Goal: Task Accomplishment & Management: Use online tool/utility

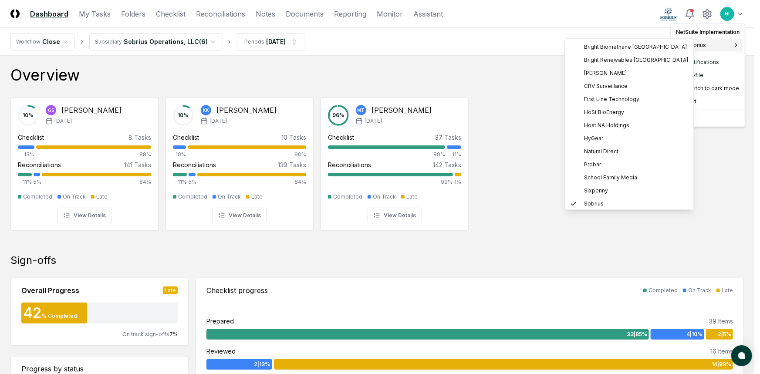
click at [696, 44] on span "Sobrius" at bounding box center [696, 45] width 20 height 8
click at [589, 176] on span "School Family Media" at bounding box center [610, 178] width 53 height 8
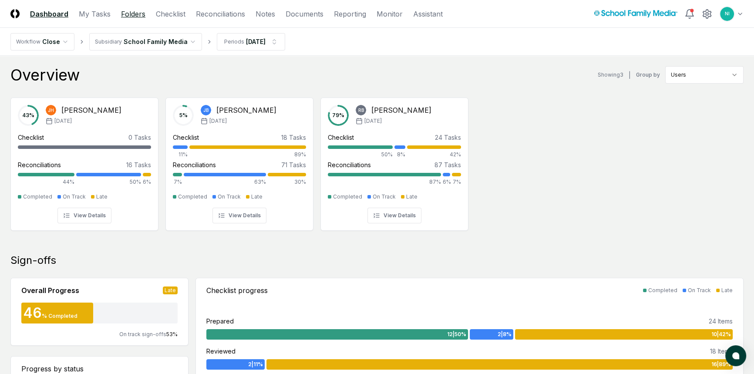
click at [125, 14] on link "Folders" at bounding box center [133, 14] width 24 height 10
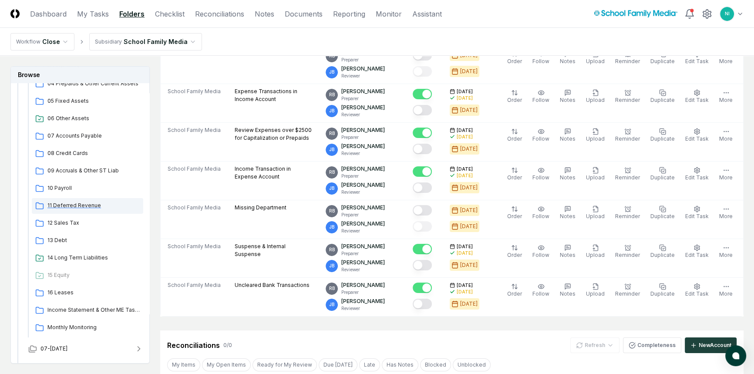
scroll to position [198, 0]
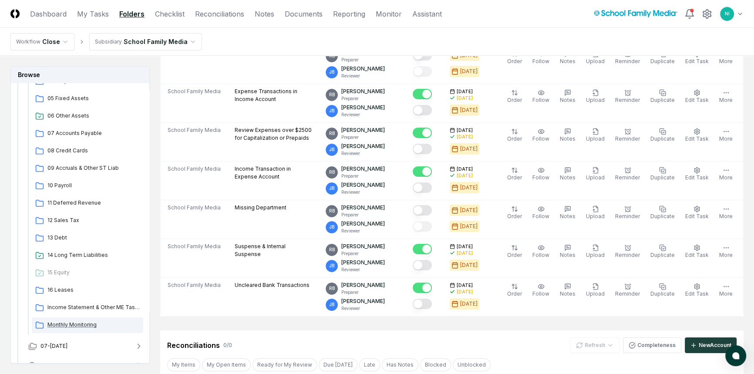
click at [81, 323] on span "Monthly Monitoring" at bounding box center [93, 325] width 92 height 8
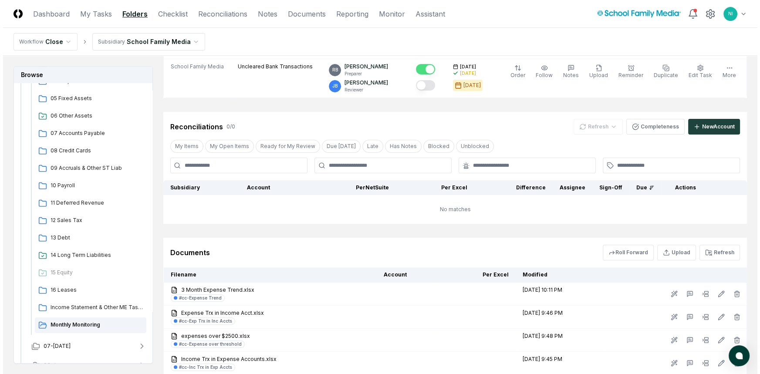
scroll to position [396, 0]
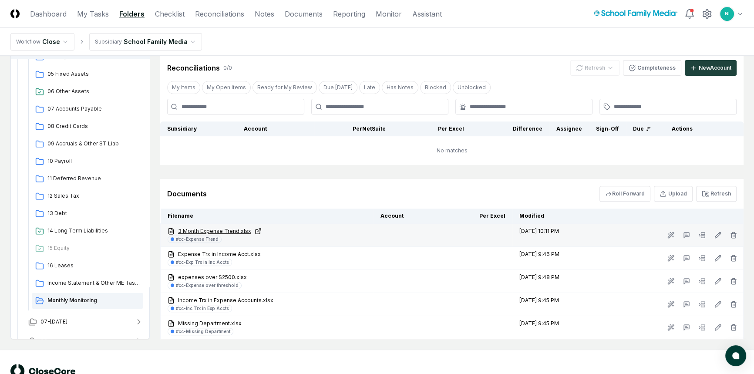
click at [217, 227] on link "3 Month Expense Trend.xlsx" at bounding box center [267, 231] width 199 height 8
click at [701, 236] on rect at bounding box center [703, 237] width 4 height 2
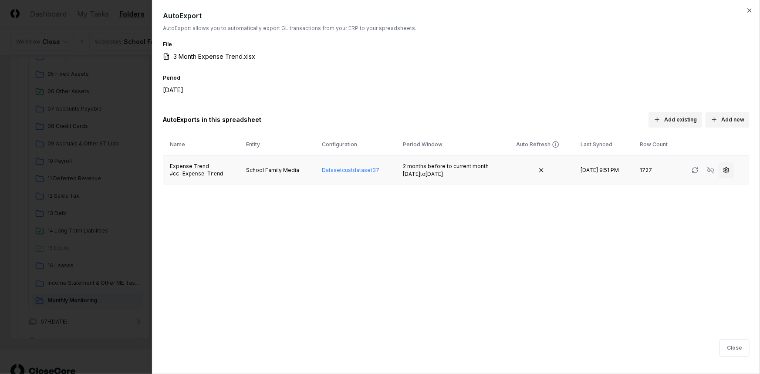
click at [724, 172] on icon "button" at bounding box center [726, 170] width 5 height 6
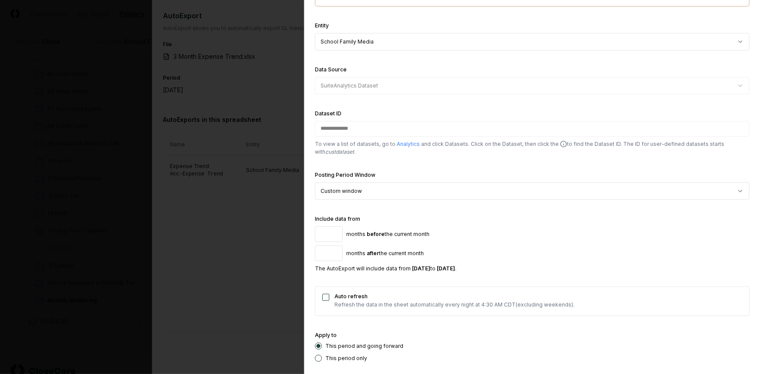
scroll to position [237, 0]
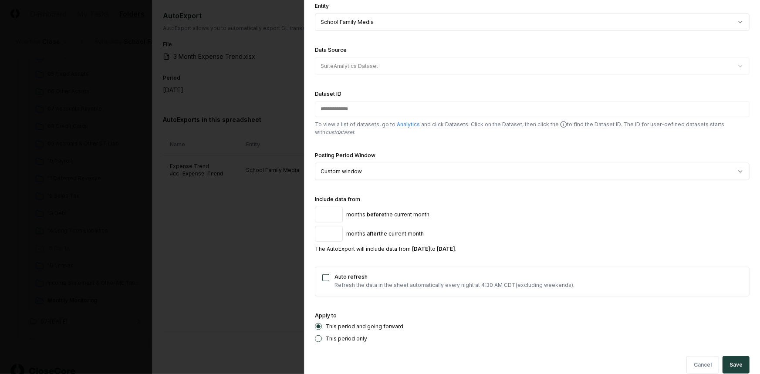
click at [334, 212] on input "*" at bounding box center [329, 215] width 28 height 16
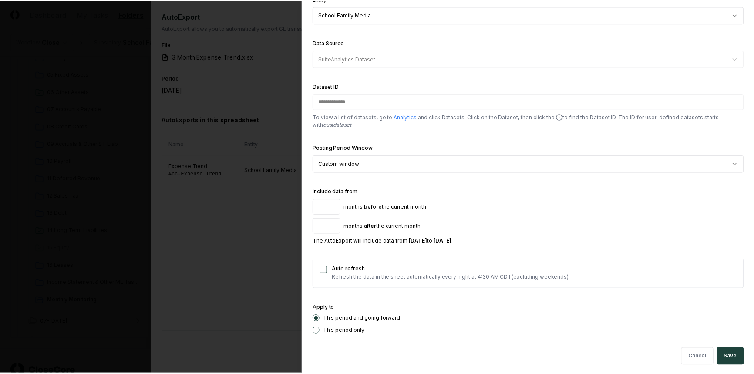
scroll to position [247, 0]
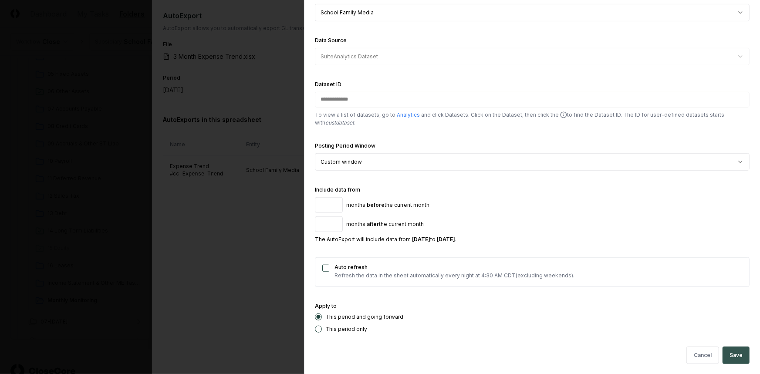
click at [723, 353] on button "Save" at bounding box center [735, 355] width 27 height 17
type input "*"
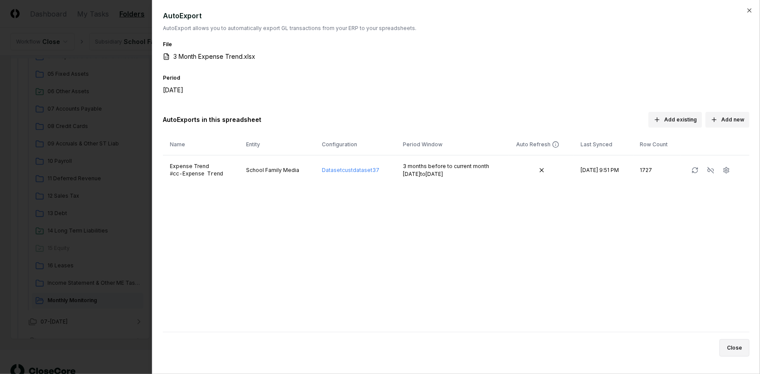
click at [745, 346] on button "Close" at bounding box center [734, 347] width 30 height 17
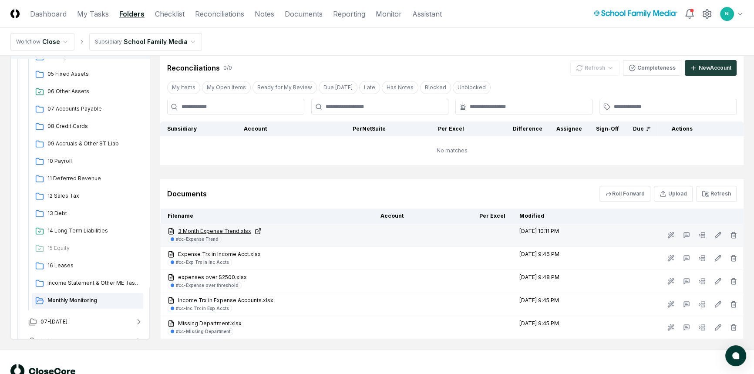
click at [204, 231] on link "3 Month Expense Trend.xlsx" at bounding box center [267, 231] width 199 height 8
click at [700, 233] on icon at bounding box center [702, 235] width 7 height 7
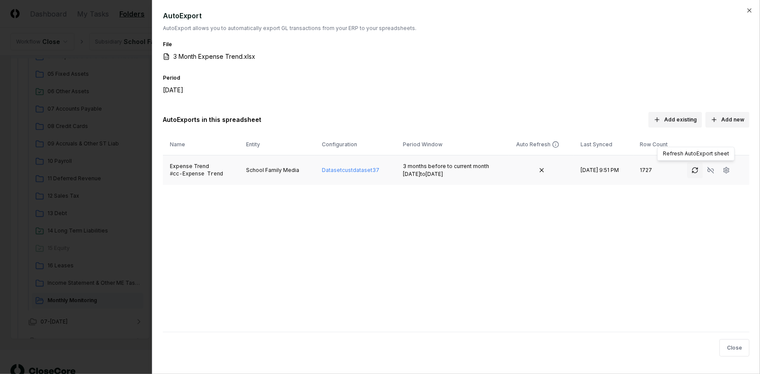
click at [694, 167] on icon "button" at bounding box center [694, 170] width 7 height 7
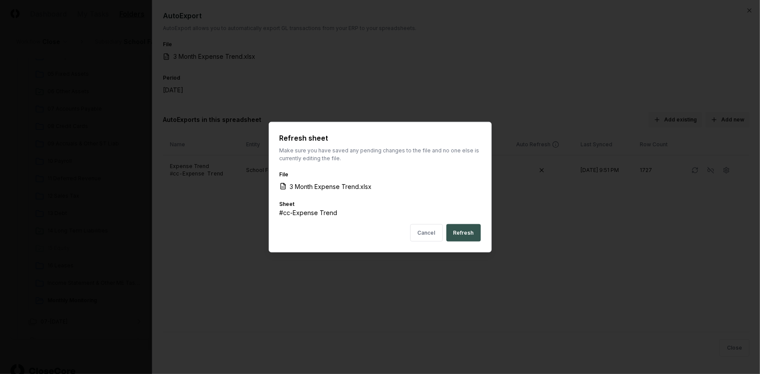
click at [459, 229] on button "Refresh" at bounding box center [463, 232] width 34 height 17
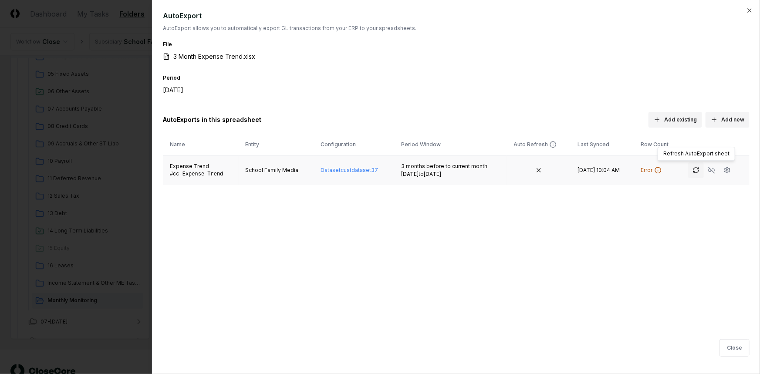
click at [692, 170] on icon "button" at bounding box center [695, 170] width 7 height 7
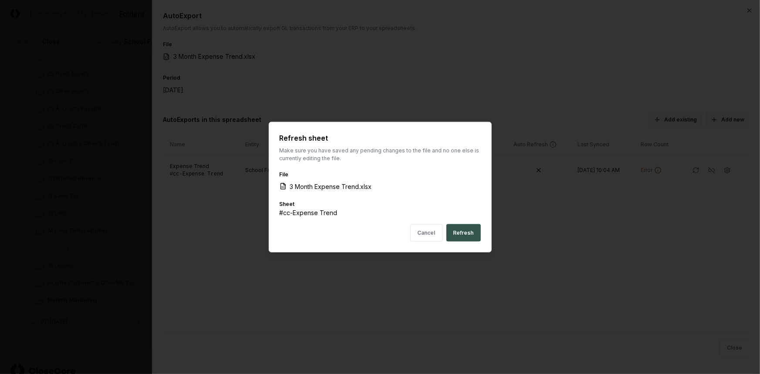
click at [466, 233] on button "Refresh" at bounding box center [463, 232] width 34 height 17
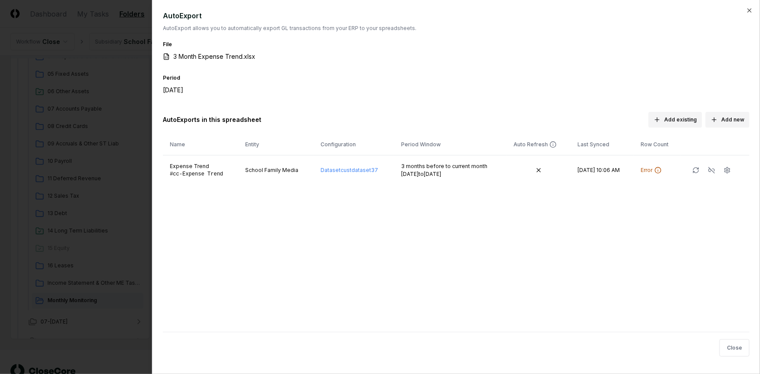
drag, startPoint x: 753, startPoint y: 10, endPoint x: 722, endPoint y: 27, distance: 35.7
click at [753, 10] on div "AutoExport AutoExport allows you to automatically export GL transactions from y…" at bounding box center [456, 187] width 608 height 374
click at [748, 12] on icon "button" at bounding box center [749, 10] width 3 height 3
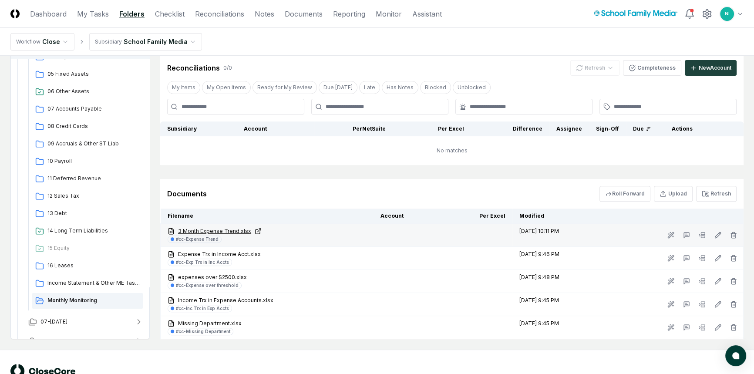
click at [199, 228] on link "3 Month Expense Trend.xlsx" at bounding box center [267, 231] width 199 height 8
